Goal: Transaction & Acquisition: Purchase product/service

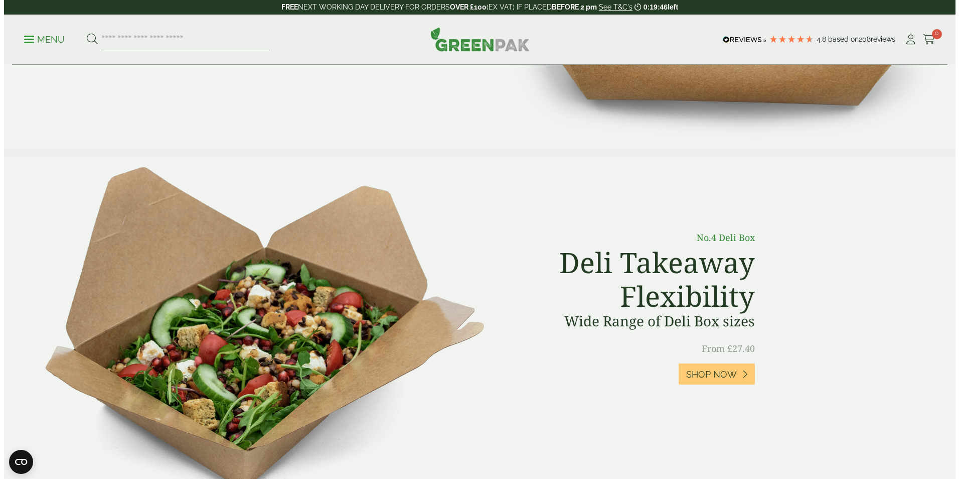
scroll to position [100, 0]
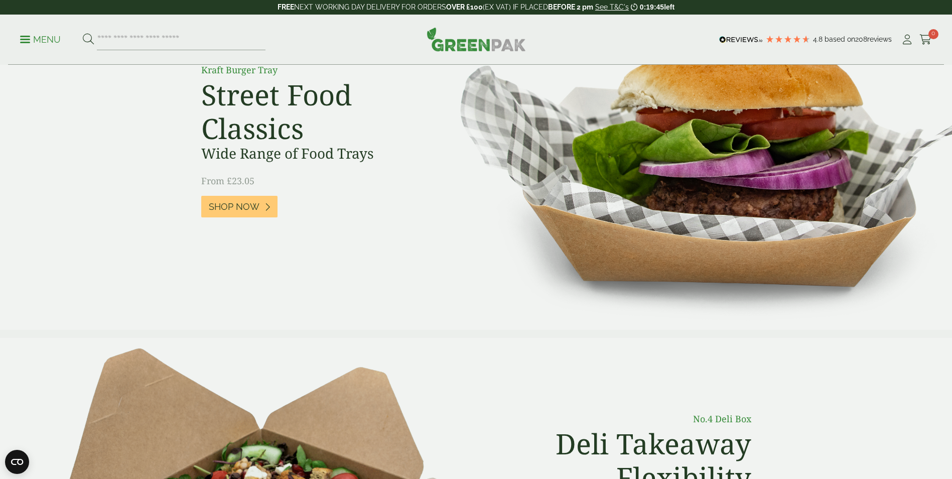
click at [24, 39] on span at bounding box center [25, 40] width 10 height 2
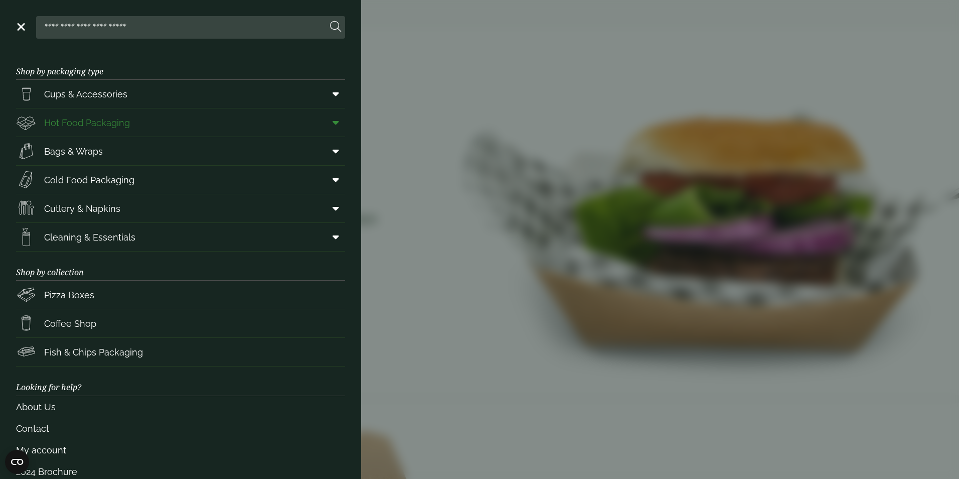
click at [107, 122] on span "Hot Food Packaging" at bounding box center [87, 123] width 86 height 14
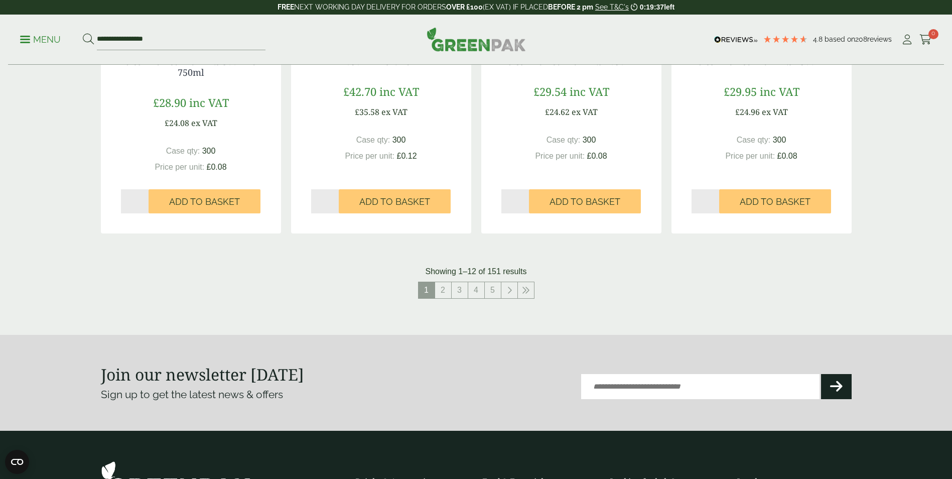
scroll to position [1104, 0]
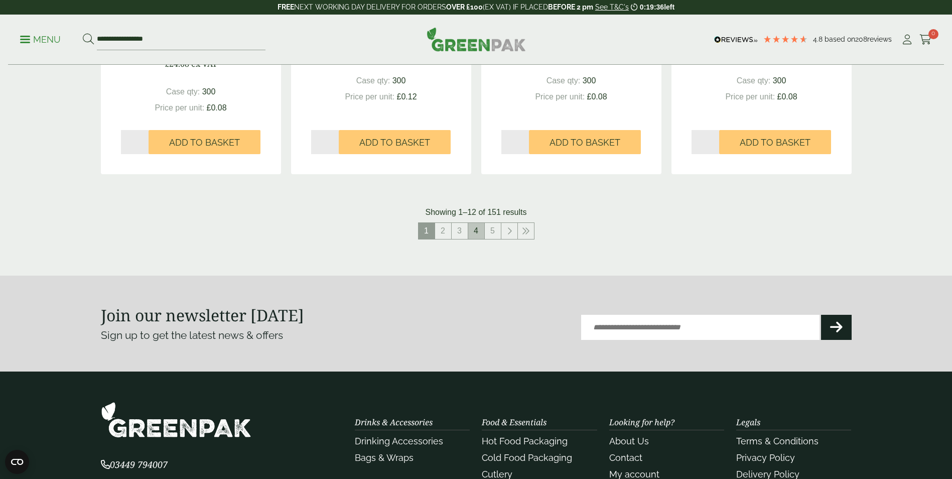
click at [474, 232] on link "4" at bounding box center [476, 231] width 16 height 16
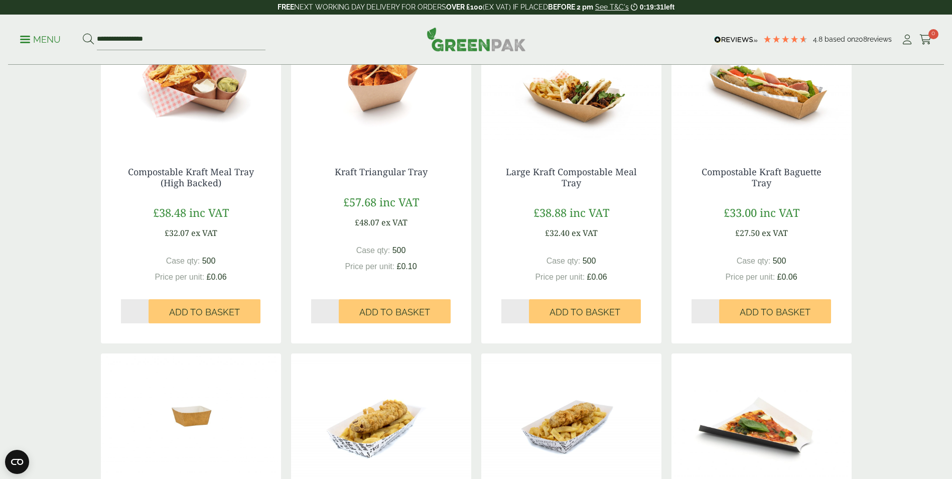
scroll to position [1003, 0]
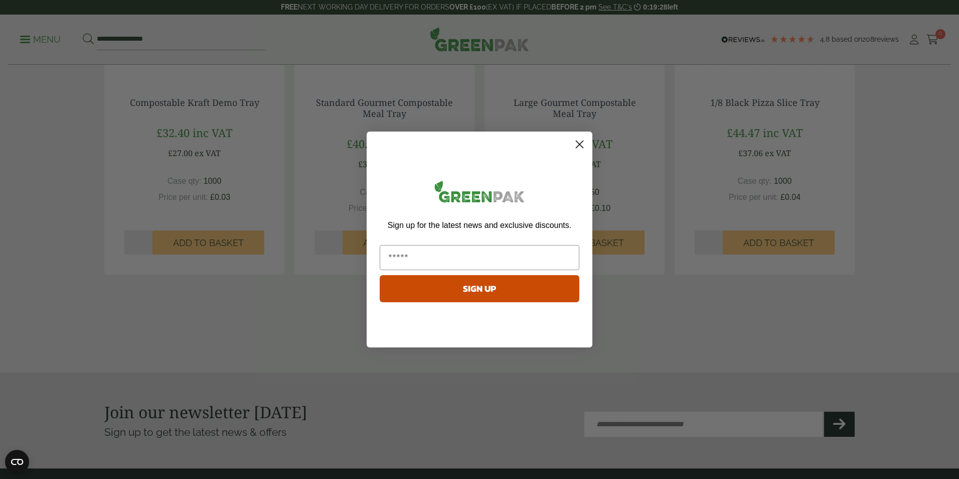
click at [581, 146] on icon "Close dialog" at bounding box center [579, 144] width 7 height 7
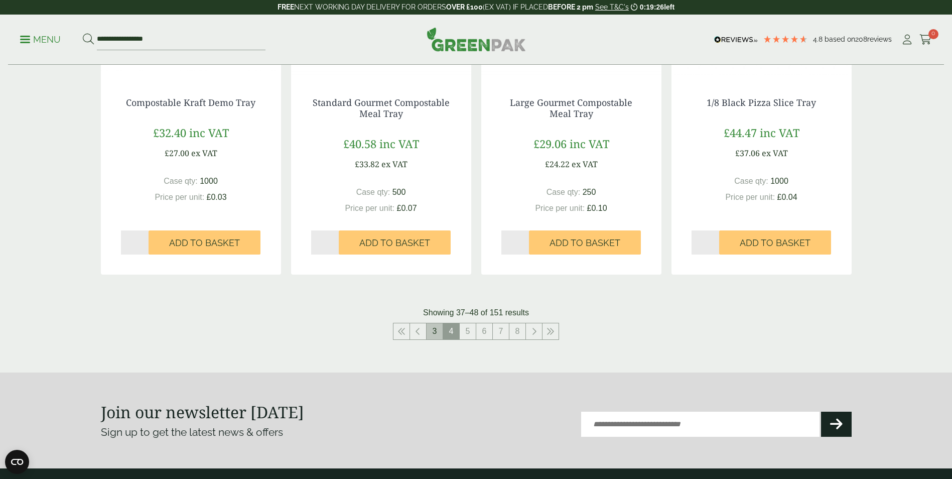
click at [434, 331] on link "3" at bounding box center [434, 331] width 16 height 16
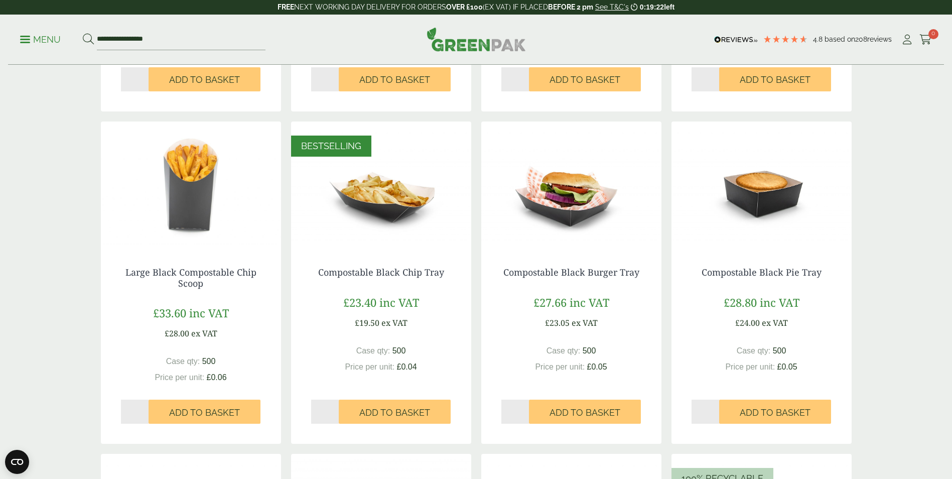
scroll to position [903, 0]
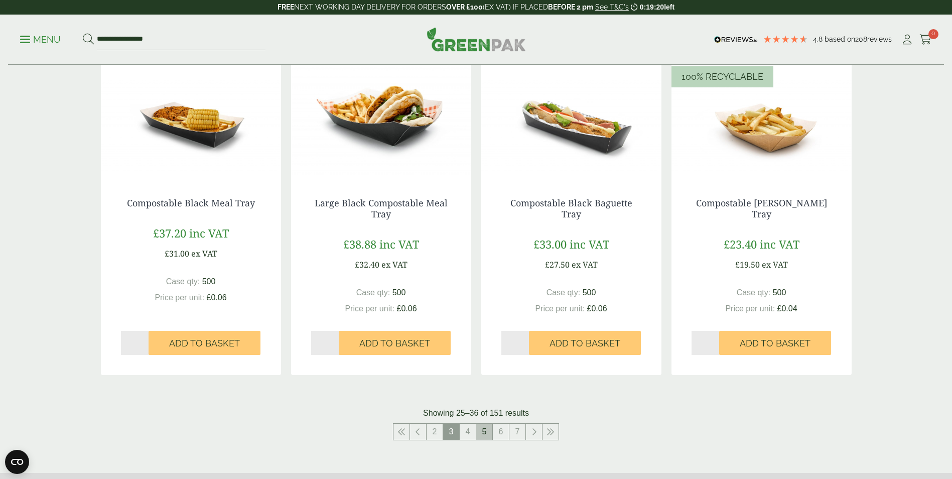
click at [484, 433] on link "5" at bounding box center [484, 431] width 16 height 16
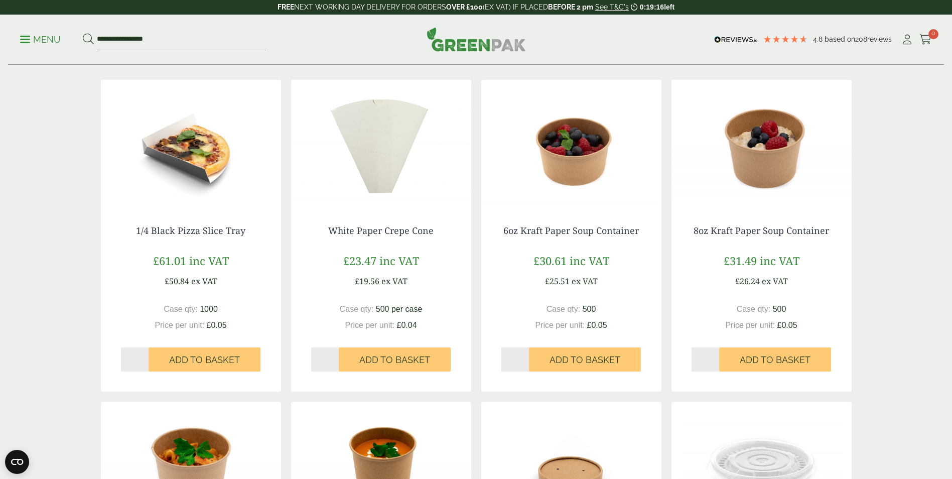
scroll to position [201, 0]
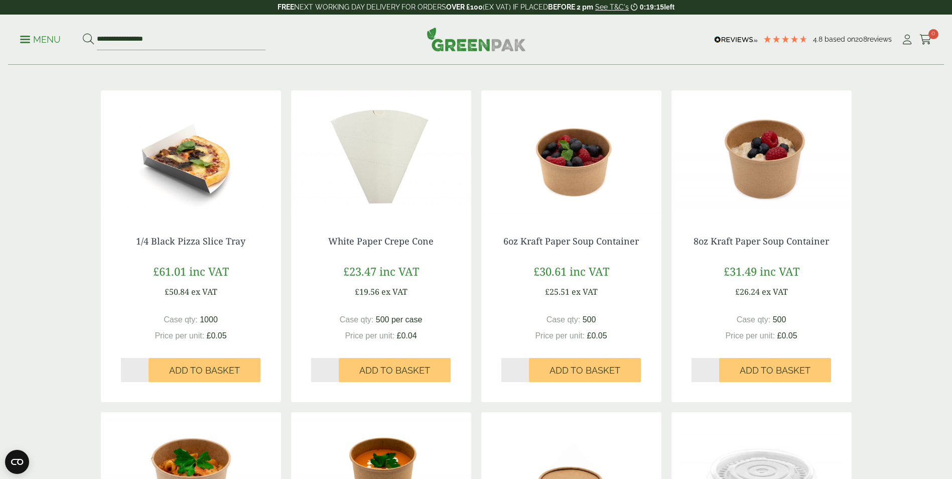
click at [585, 187] on img at bounding box center [571, 152] width 180 height 125
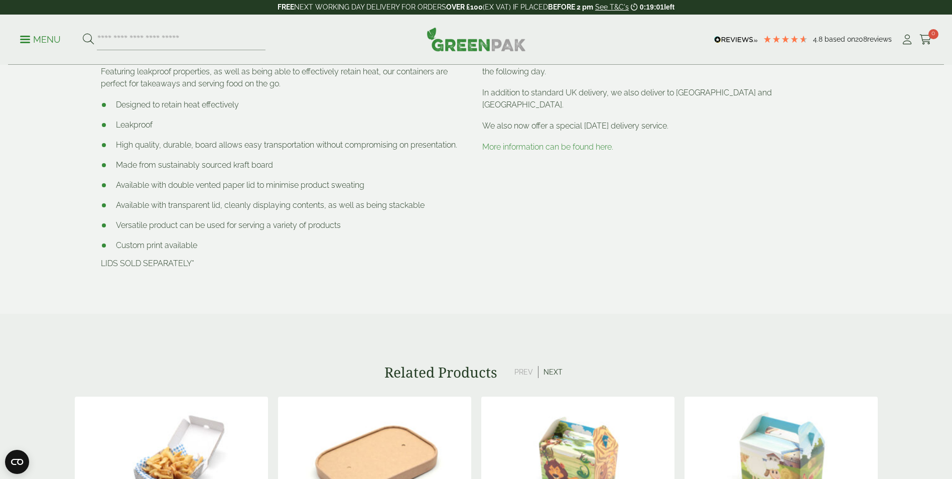
scroll to position [602, 0]
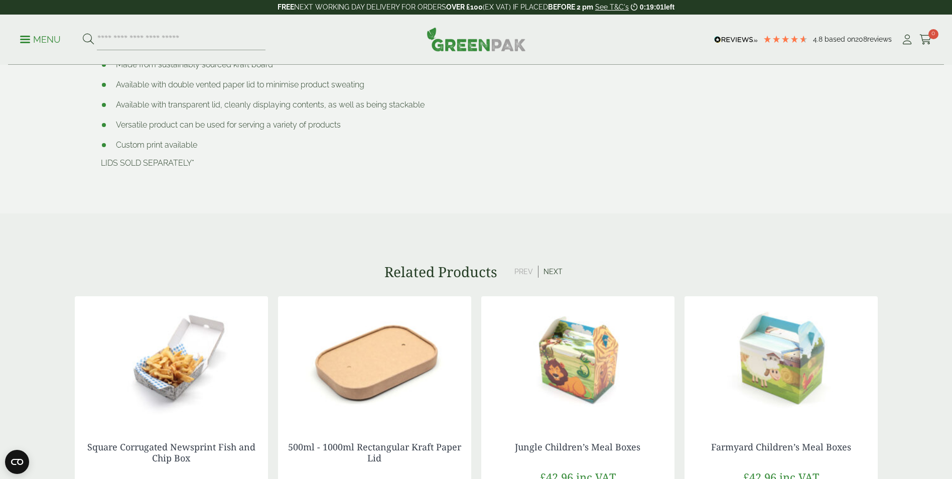
click at [364, 362] on img at bounding box center [374, 358] width 193 height 125
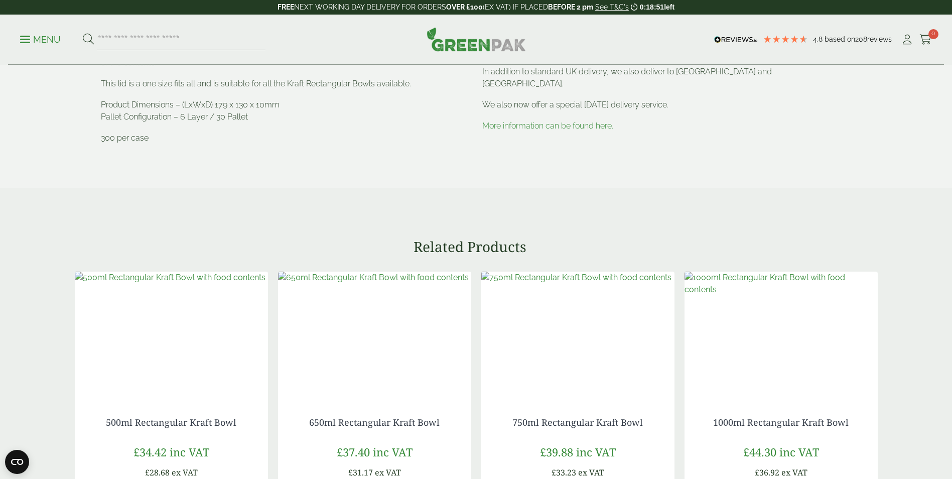
scroll to position [702, 0]
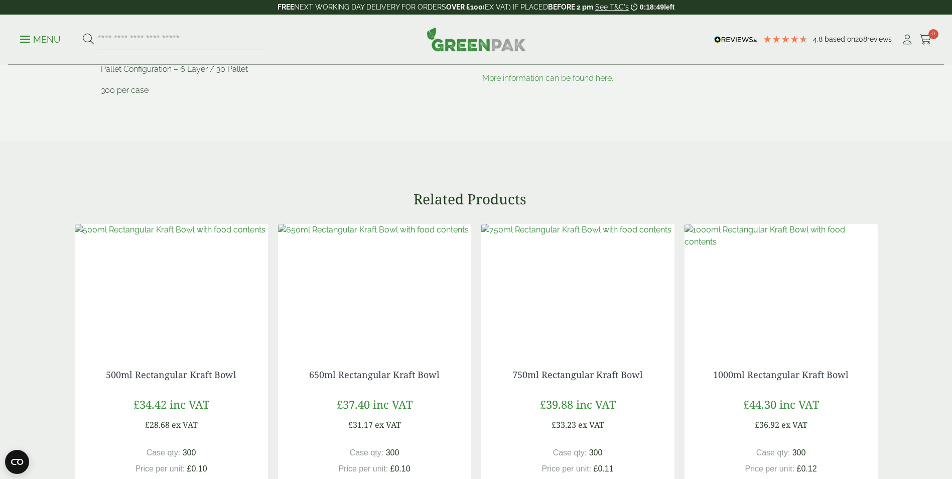
click at [772, 248] on img at bounding box center [780, 236] width 193 height 24
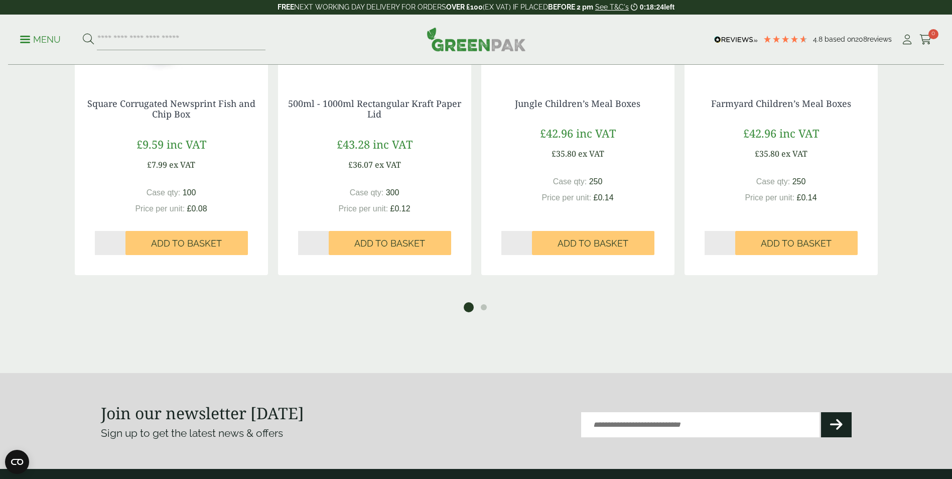
scroll to position [1104, 0]
